Goal: Find specific page/section: Find specific page/section

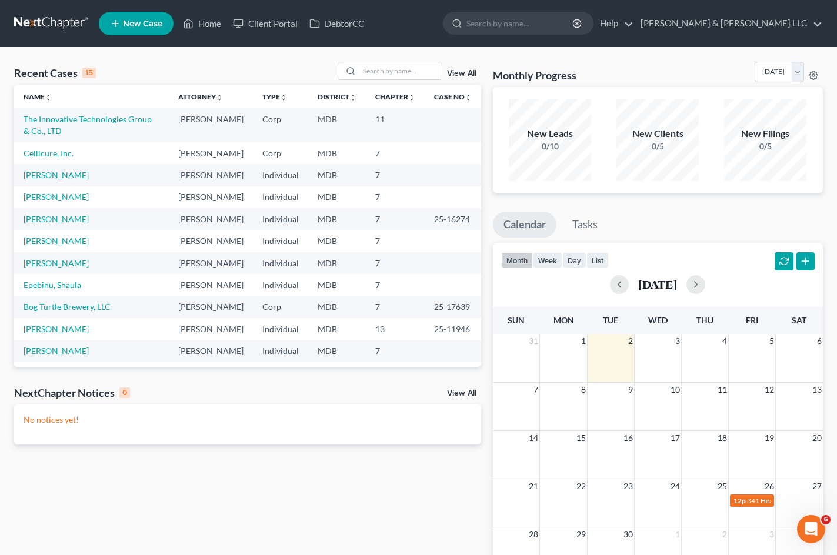
click at [385, 482] on div "Recent Cases 15 View All Name unfold_more expand_more expand_less Attorney unfo…" at bounding box center [247, 353] width 479 height 582
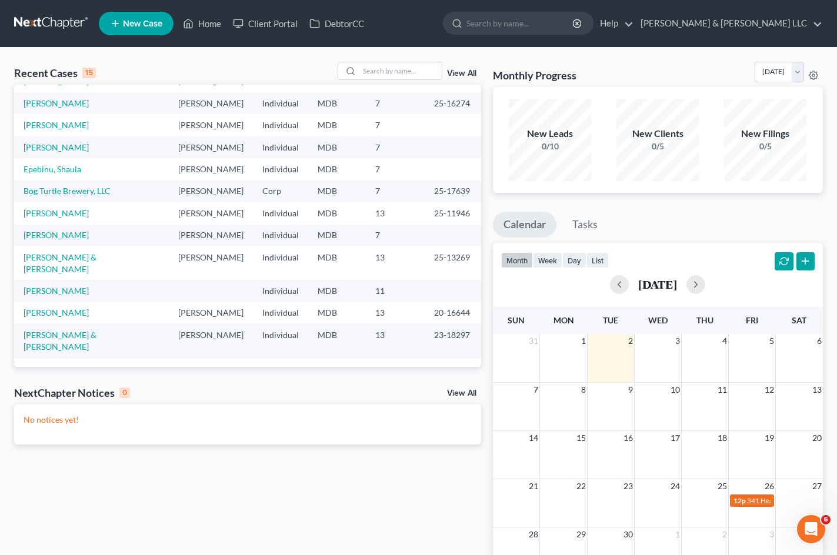
scroll to position [187, 0]
click at [51, 296] on link "[PERSON_NAME]" at bounding box center [56, 291] width 65 height 10
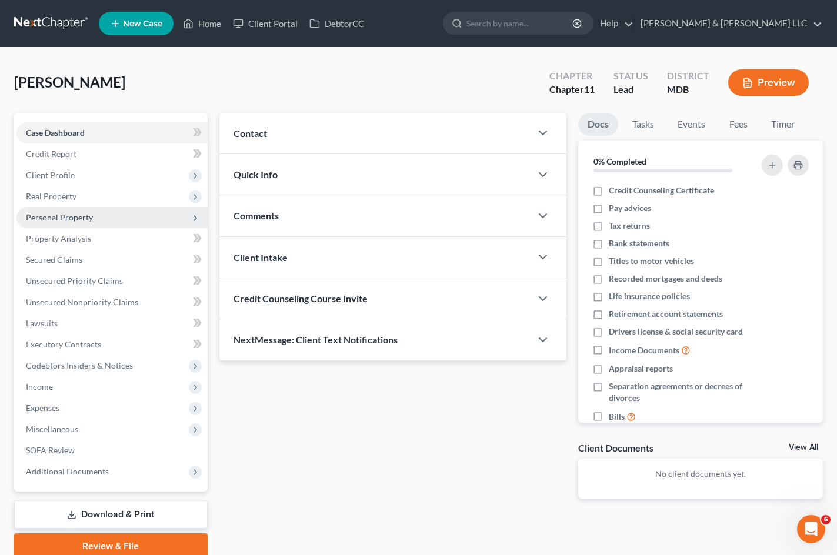
click at [88, 216] on span "Personal Property" at bounding box center [59, 217] width 67 height 10
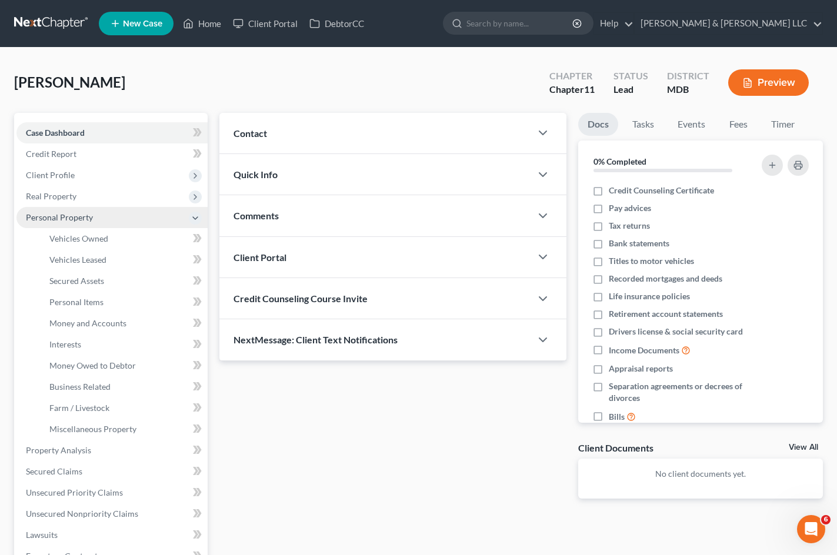
click at [138, 218] on span "Personal Property" at bounding box center [111, 217] width 191 height 21
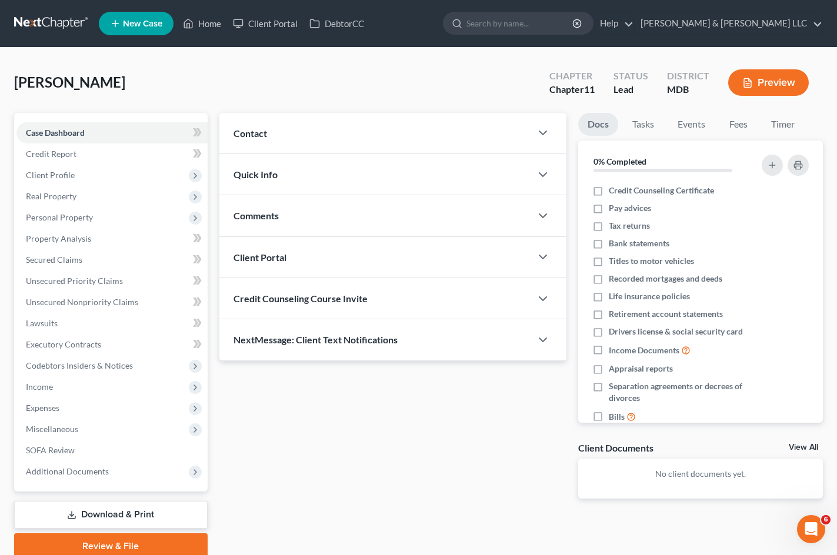
click at [419, 84] on div "[PERSON_NAME] Upgraded Chapter Chapter 11 Status Lead District MDB Preview" at bounding box center [418, 87] width 809 height 51
click at [102, 303] on span "Unsecured Nonpriority Claims" at bounding box center [82, 302] width 112 height 10
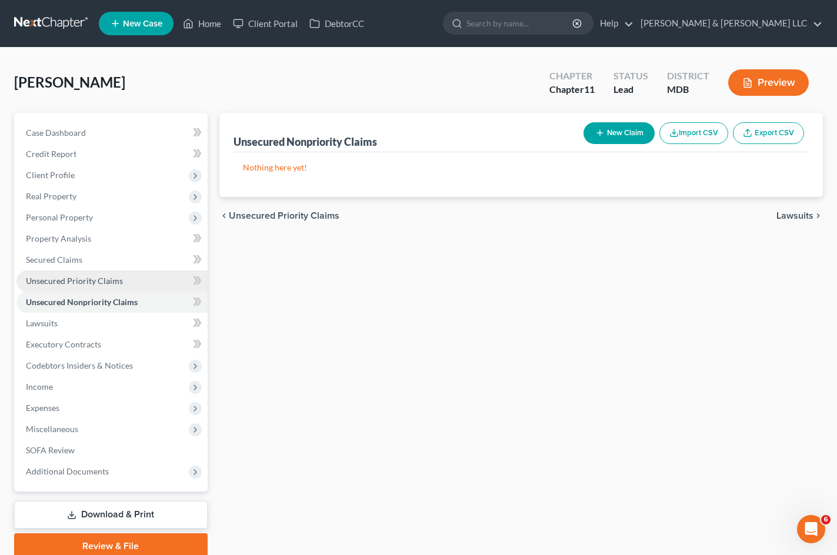
click at [78, 280] on span "Unsecured Priority Claims" at bounding box center [74, 281] width 97 height 10
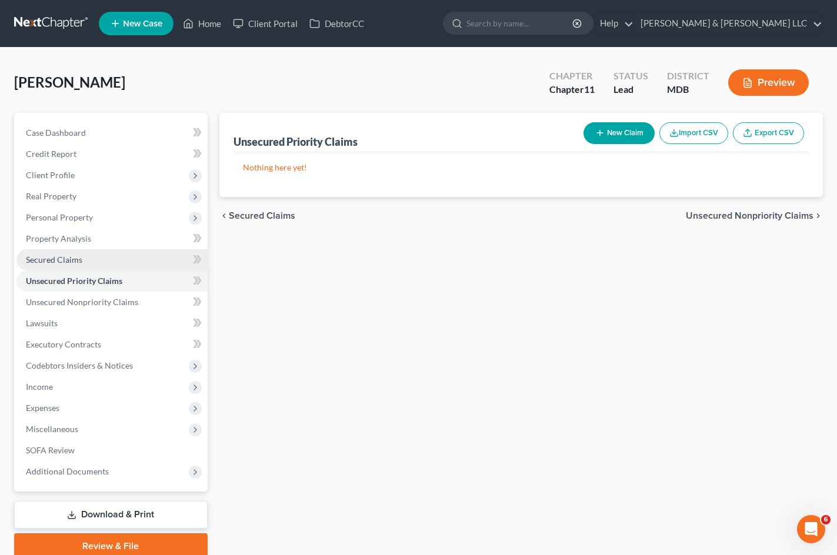
click at [90, 264] on link "Secured Claims" at bounding box center [111, 259] width 191 height 21
click at [216, 28] on link "Home" at bounding box center [202, 23] width 50 height 21
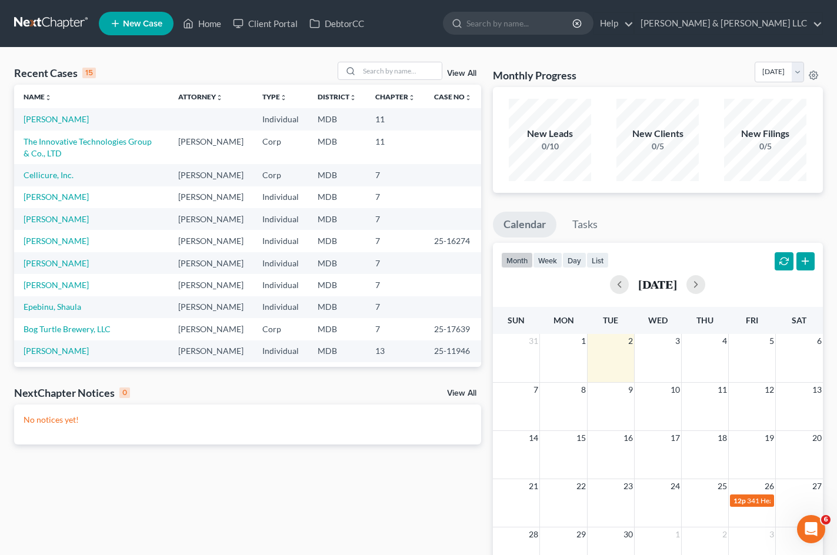
click at [401, 386] on div "NextChapter Notices 0 View All" at bounding box center [247, 395] width 467 height 19
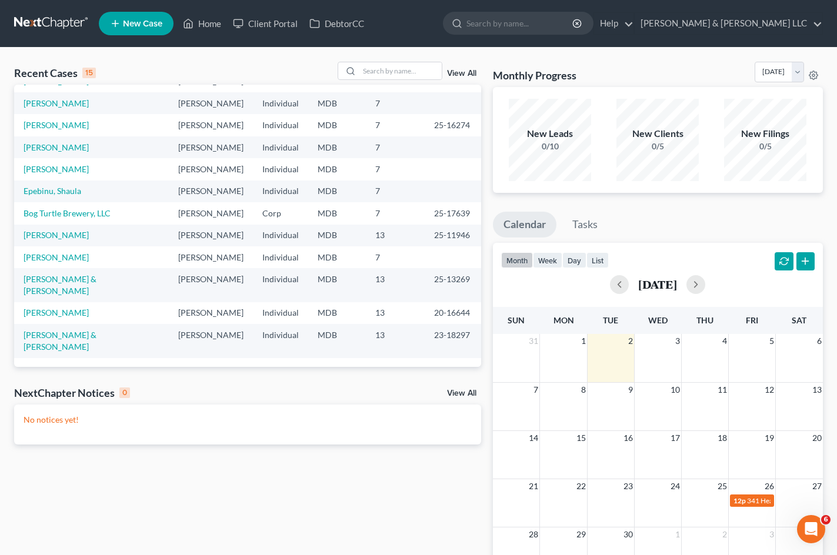
scroll to position [245, 0]
click at [95, 202] on td "Bog Turtle Brewery, LLC" at bounding box center [91, 213] width 155 height 22
click at [92, 208] on link "Bog Turtle Brewery, LLC" at bounding box center [67, 213] width 87 height 10
select select "6"
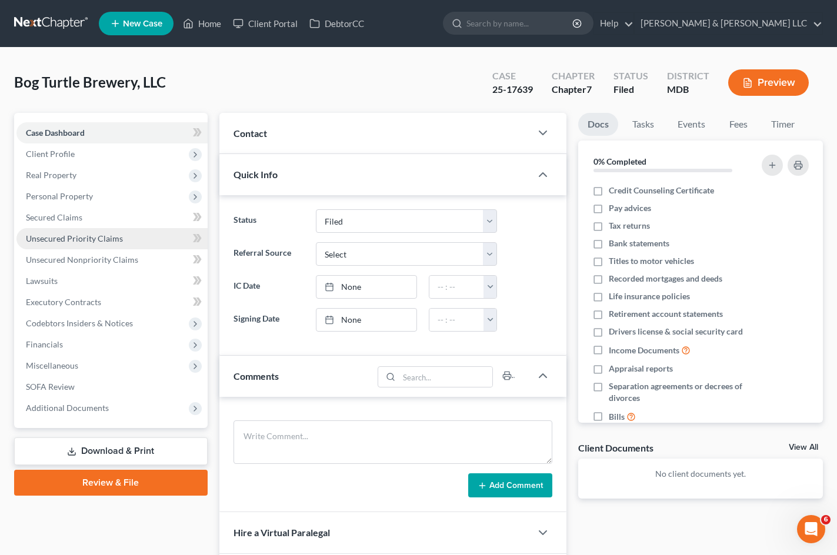
click at [85, 238] on span "Unsecured Priority Claims" at bounding box center [74, 239] width 97 height 10
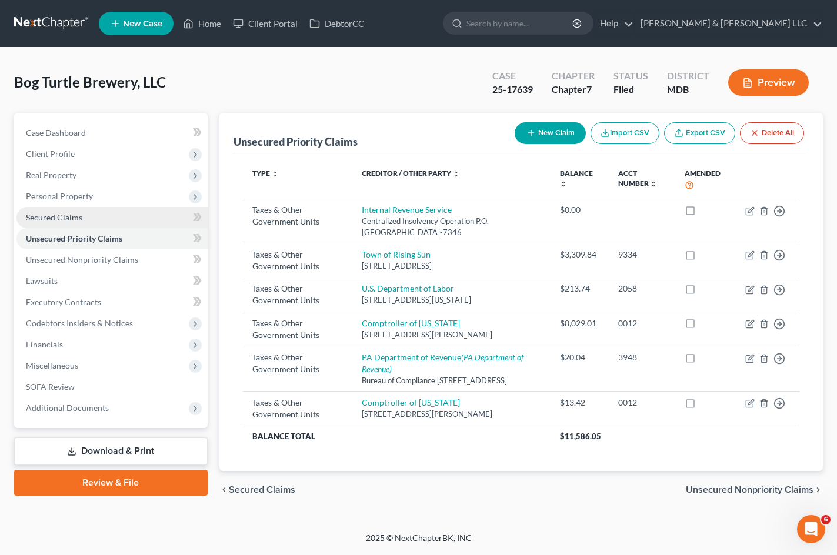
click at [105, 218] on link "Secured Claims" at bounding box center [111, 217] width 191 height 21
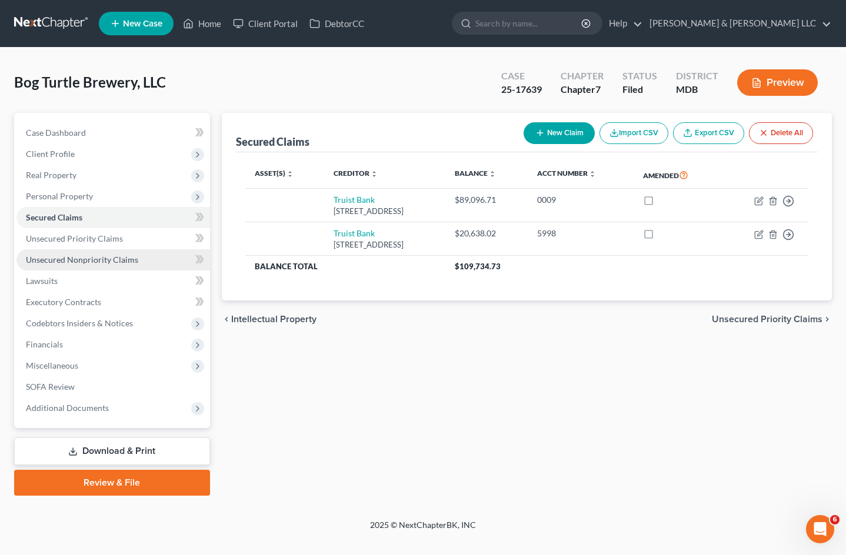
click at [124, 259] on span "Unsecured Nonpriority Claims" at bounding box center [82, 260] width 112 height 10
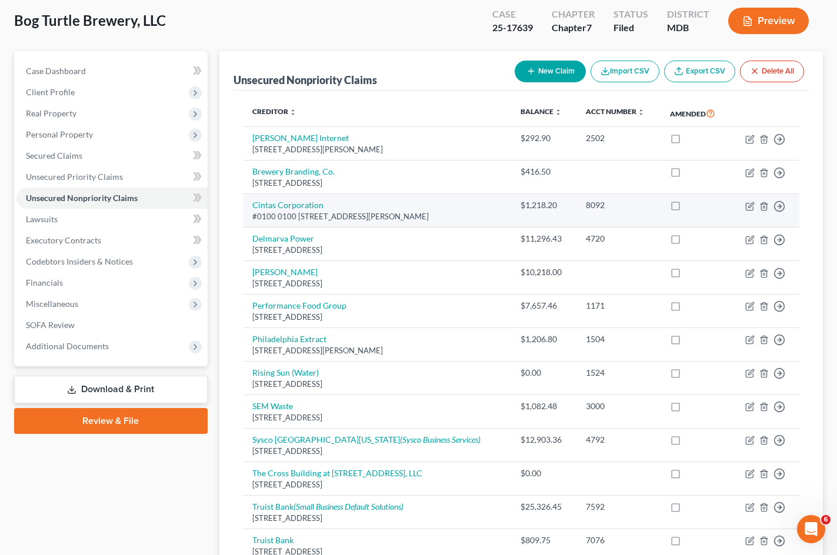
scroll to position [59, 0]
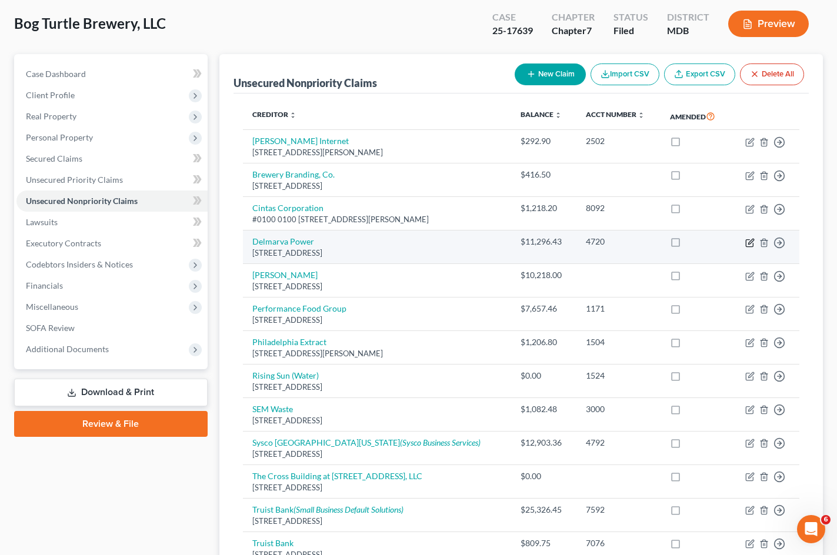
click at [750, 245] on icon "button" at bounding box center [749, 242] width 9 height 9
select select "39"
select select "18"
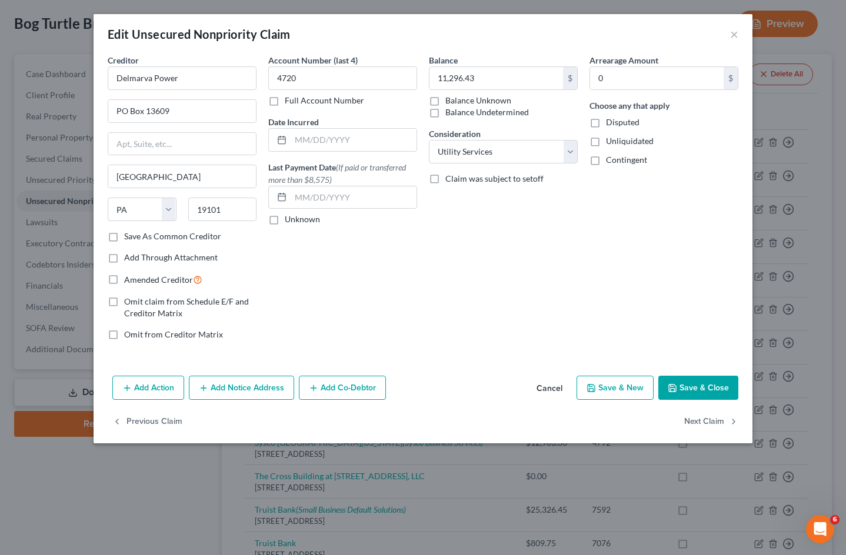
click at [545, 388] on button "Cancel" at bounding box center [549, 389] width 45 height 24
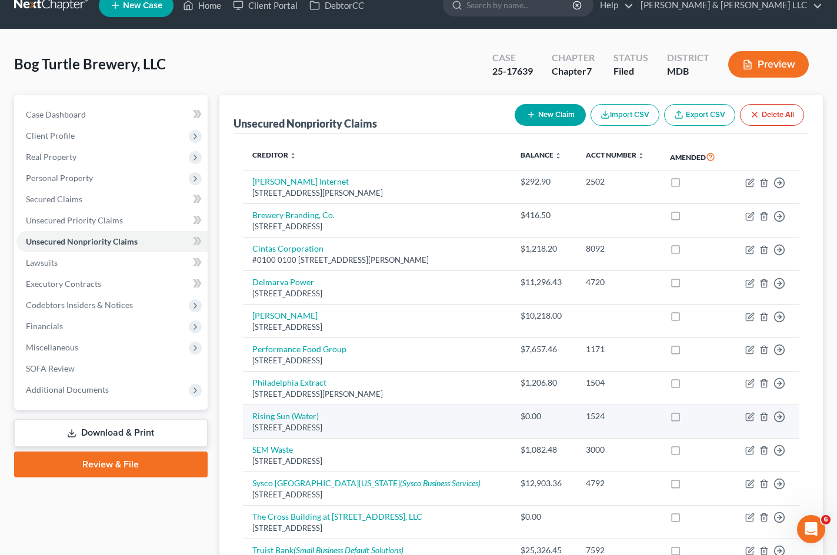
scroll to position [0, 0]
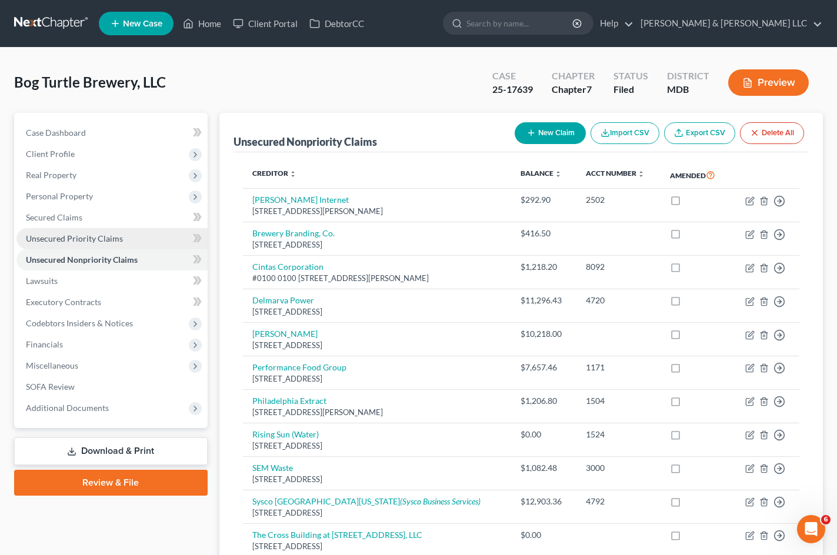
click at [128, 238] on link "Unsecured Priority Claims" at bounding box center [111, 238] width 191 height 21
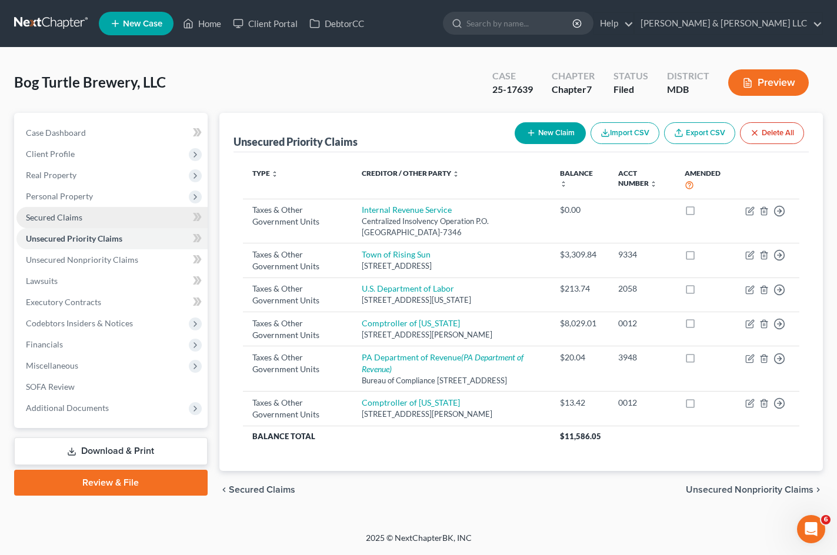
click at [92, 221] on link "Secured Claims" at bounding box center [111, 217] width 191 height 21
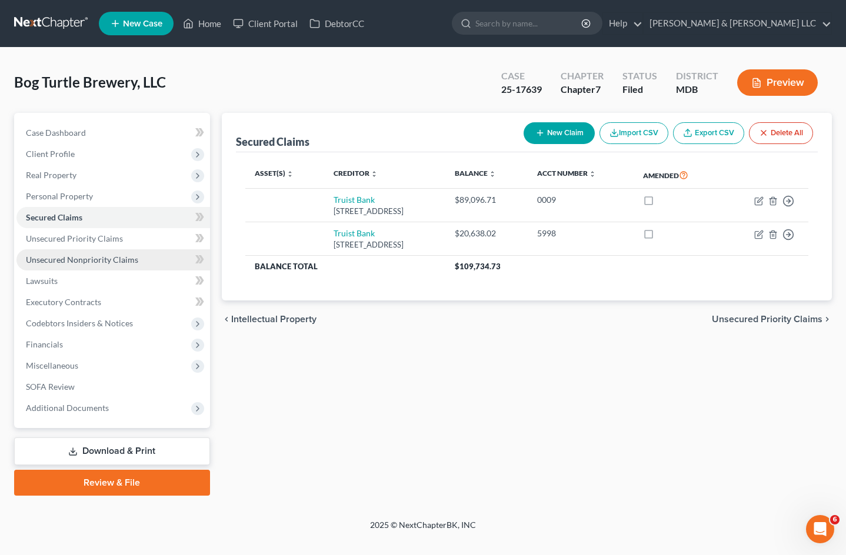
click at [95, 257] on span "Unsecured Nonpriority Claims" at bounding box center [82, 260] width 112 height 10
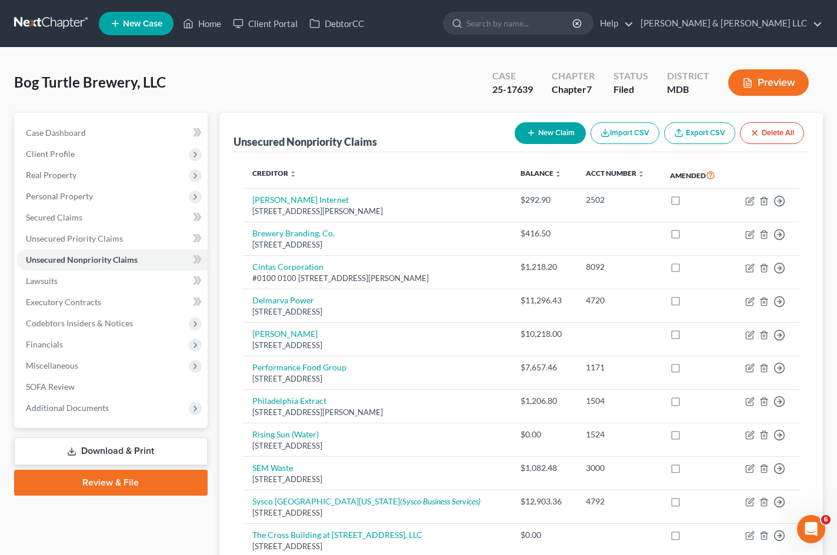
click at [122, 108] on div "Bog Turtle Brewery, LLC Upgraded Case 25-17639 Chapter Chapter 7 Status Filed D…" at bounding box center [418, 87] width 809 height 51
click at [204, 18] on link "Home" at bounding box center [202, 23] width 50 height 21
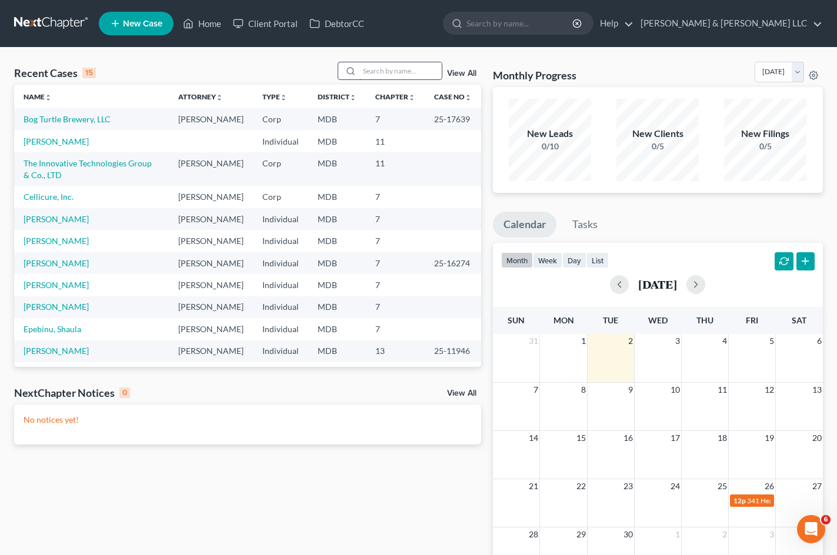
click at [407, 70] on input "search" at bounding box center [400, 70] width 82 height 17
type input "[PERSON_NAME]"
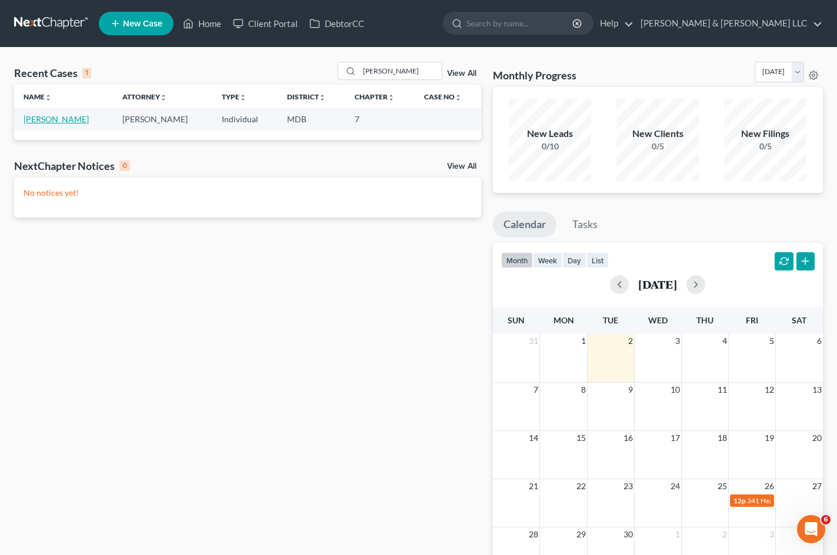
click at [63, 120] on link "[PERSON_NAME]" at bounding box center [56, 119] width 65 height 10
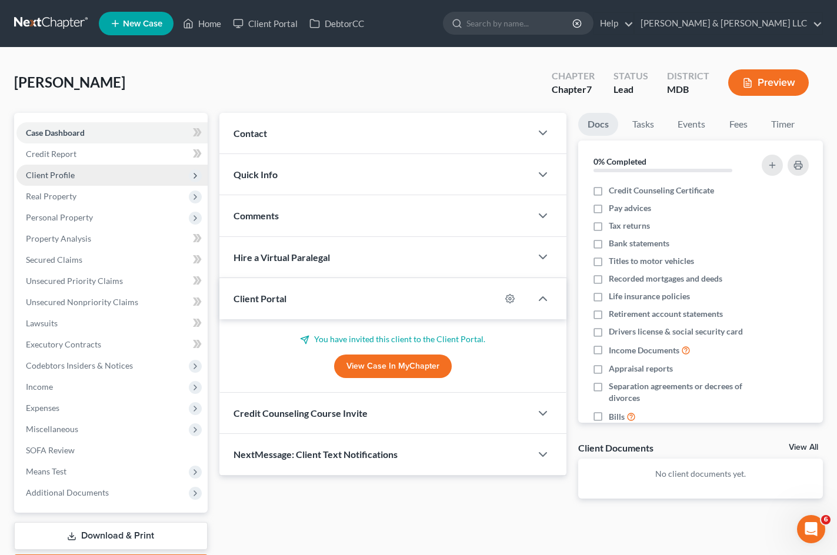
click at [130, 175] on span "Client Profile" at bounding box center [111, 175] width 191 height 21
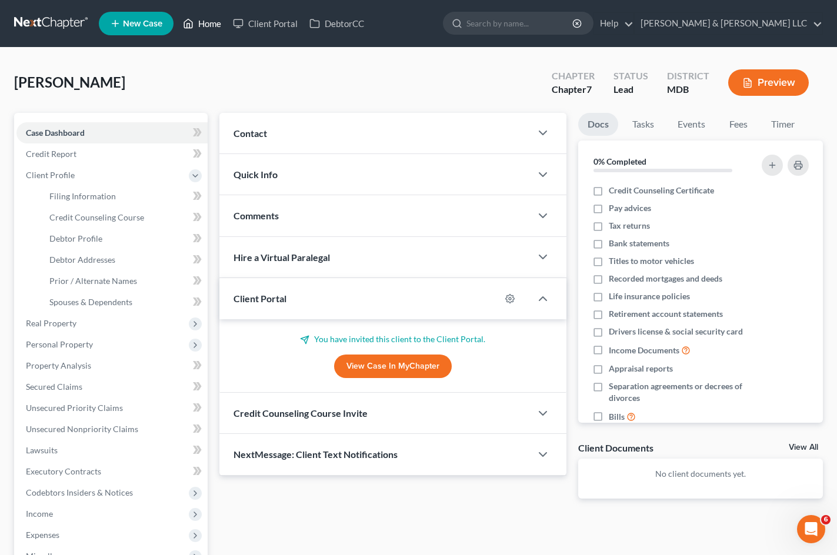
drag, startPoint x: 206, startPoint y: 28, endPoint x: 516, endPoint y: 125, distance: 324.7
click at [206, 28] on link "Home" at bounding box center [202, 23] width 50 height 21
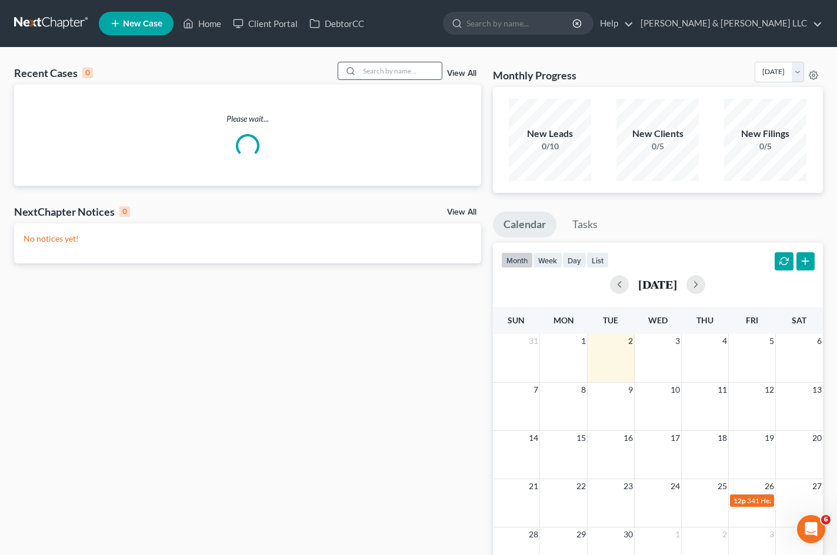
click at [398, 75] on input "search" at bounding box center [400, 70] width 82 height 17
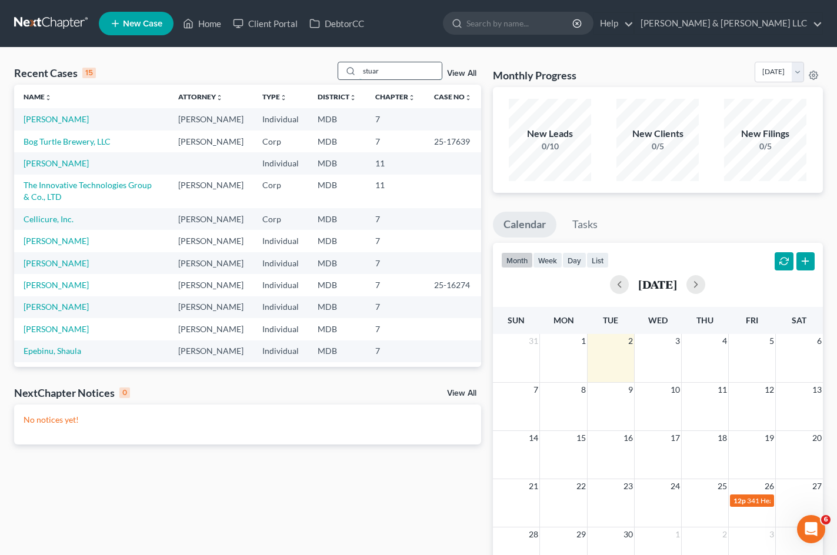
type input "[PERSON_NAME]"
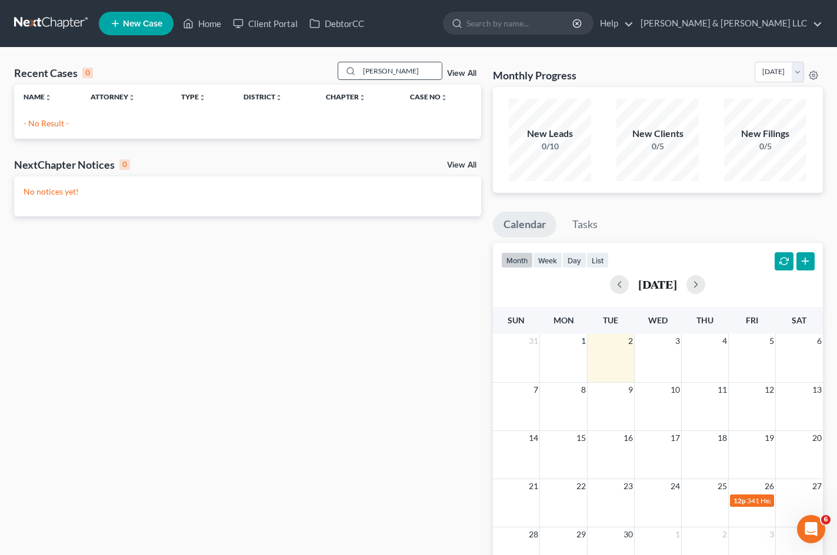
drag, startPoint x: 394, startPoint y: 70, endPoint x: 353, endPoint y: 71, distance: 40.6
click at [353, 71] on div "[PERSON_NAME]" at bounding box center [390, 71] width 105 height 18
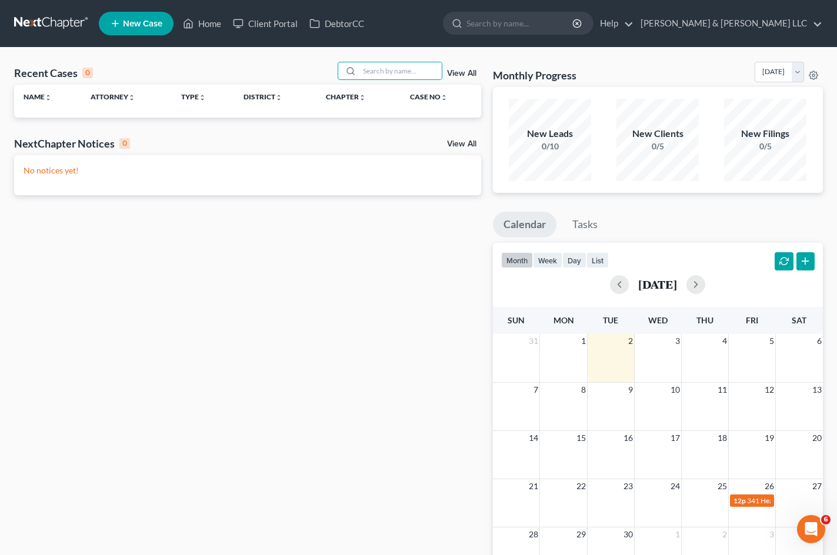
click at [265, 68] on div "Recent Cases 0 View All" at bounding box center [247, 73] width 467 height 23
click at [402, 69] on input "search" at bounding box center [400, 70] width 82 height 17
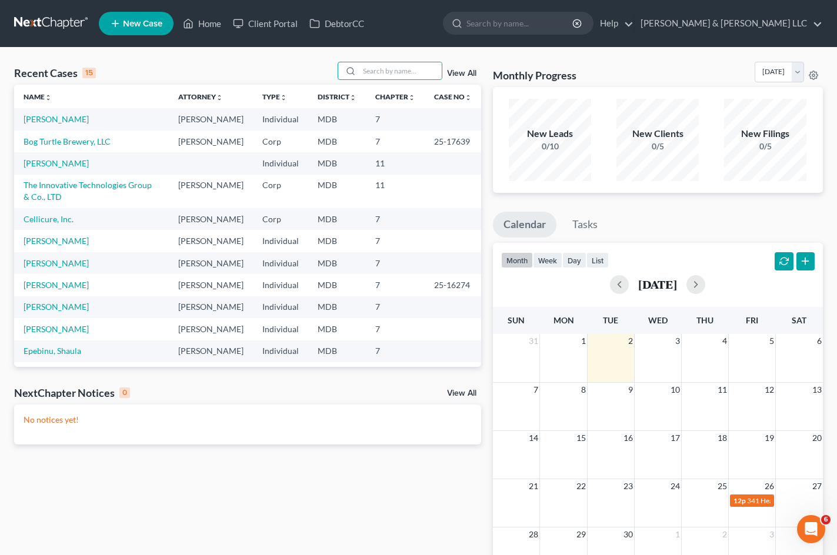
click at [464, 72] on link "View All" at bounding box center [461, 73] width 29 height 8
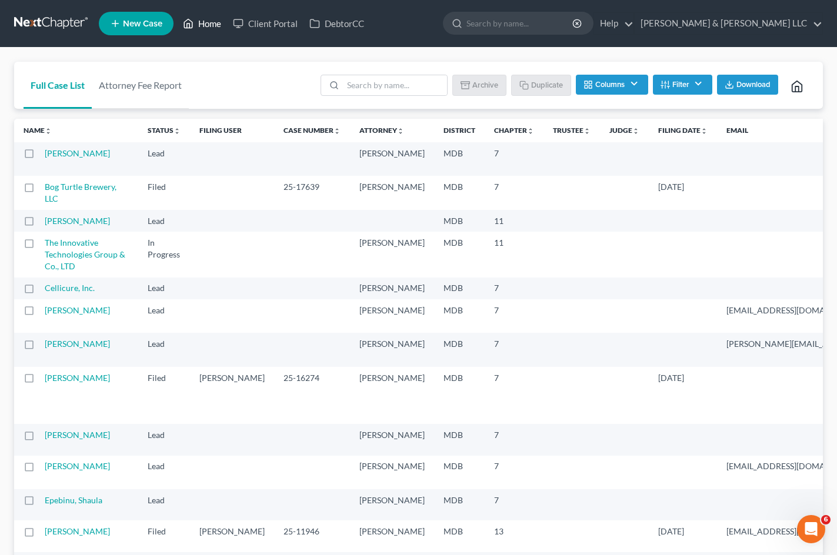
click at [212, 22] on link "Home" at bounding box center [202, 23] width 50 height 21
